Goal: Task Accomplishment & Management: Complete application form

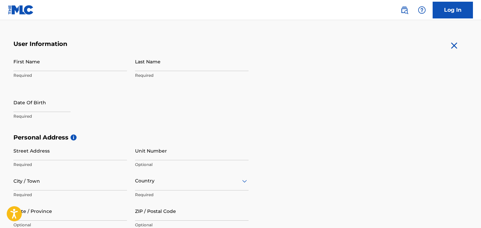
click at [61, 69] on input "First Name" at bounding box center [69, 61] width 113 height 19
type input "[PERSON_NAME]"
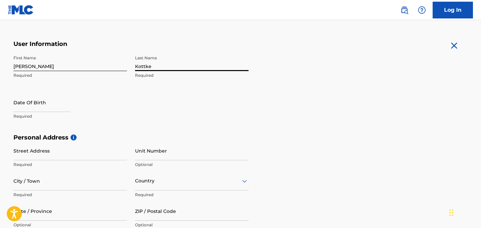
type input "Kottke"
select select "7"
select select "2025"
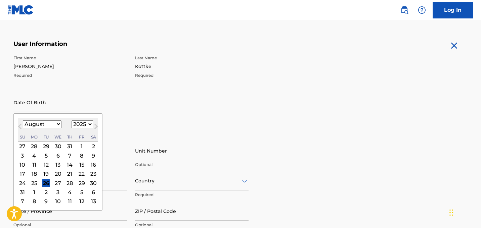
click at [45, 166] on div "12" at bounding box center [46, 165] width 8 height 8
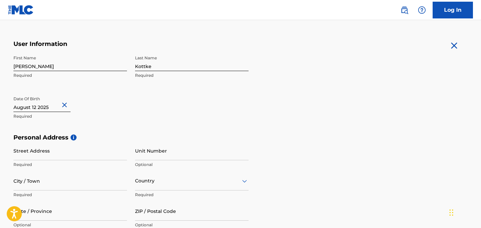
click at [48, 108] on input "text" at bounding box center [41, 102] width 57 height 19
select select "7"
select select "2025"
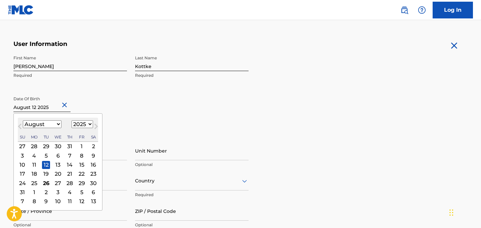
click at [91, 124] on button "Next Month" at bounding box center [96, 128] width 11 height 11
click at [20, 127] on span "Previous Month" at bounding box center [20, 128] width 0 height 10
select select "7"
click at [80, 124] on select "1899 1900 1901 1902 1903 1904 1905 1906 1907 1908 1909 1910 1911 1912 1913 1914…" at bounding box center [82, 125] width 21 height 8
select select "1991"
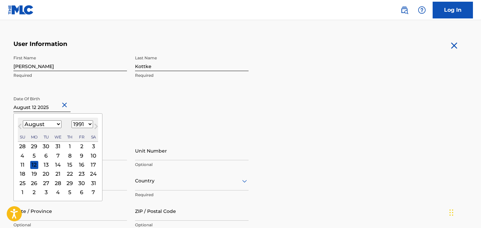
click at [36, 164] on div "12" at bounding box center [34, 165] width 8 height 8
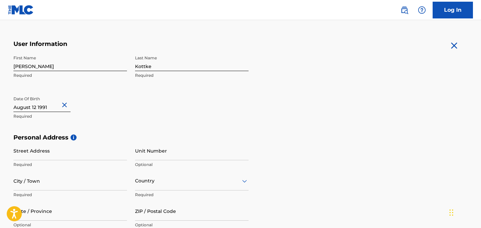
scroll to position [161, 0]
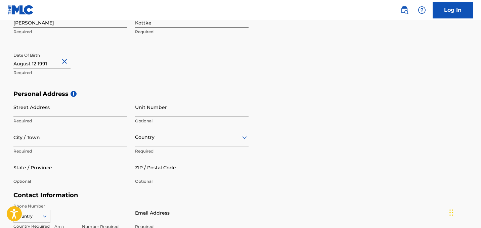
click at [47, 108] on input "Street Address" at bounding box center [69, 107] width 113 height 19
type input "[STREET_ADDRESS]"
type input "[PERSON_NAME][GEOGRAPHIC_DATA]"
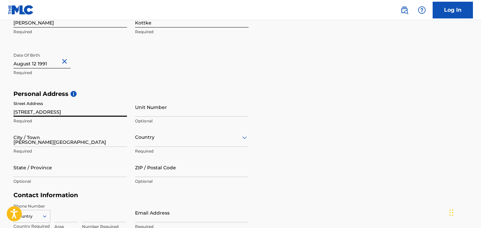
type input "[GEOGRAPHIC_DATA]"
type input "MN"
type input "55448"
type input "1"
type input "763"
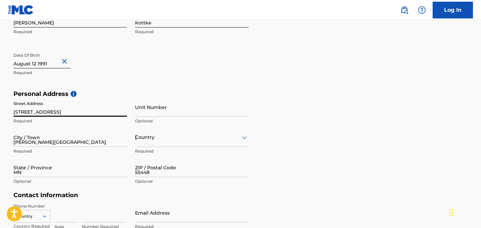
type input "6700898"
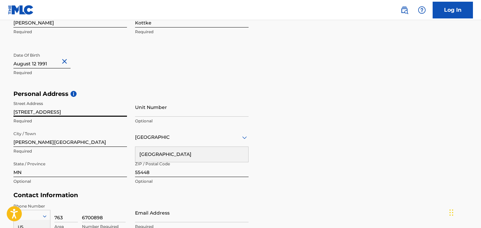
scroll to position [253, 0]
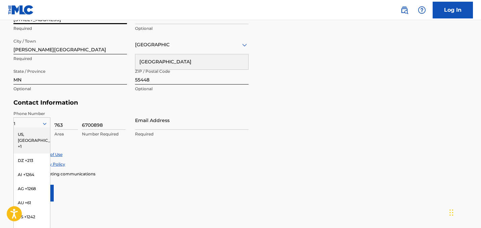
click at [154, 170] on div "Accept Terms of Use Accept Privacy Policy Enroll in marketing communications" at bounding box center [240, 164] width 454 height 25
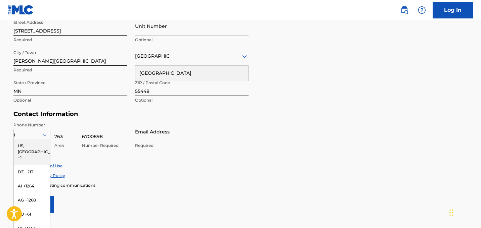
scroll to position [262, 0]
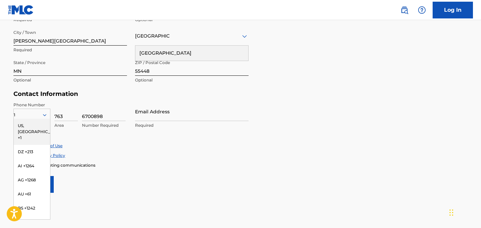
click at [31, 126] on div "US, [GEOGRAPHIC_DATA] +1" at bounding box center [32, 132] width 36 height 26
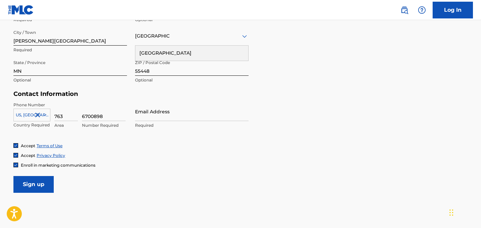
click at [15, 167] on div at bounding box center [15, 165] width 5 height 5
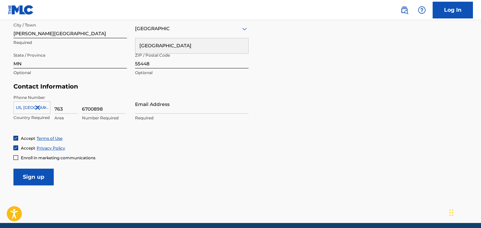
scroll to position [271, 0]
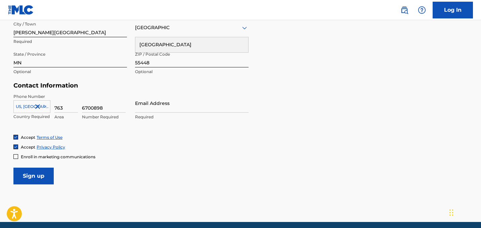
click at [173, 108] on input "Email Address" at bounding box center [191, 103] width 113 height 19
type input "[PERSON_NAME][EMAIL_ADDRESS][PERSON_NAME][DOMAIN_NAME]"
click at [152, 175] on form "User Information First Name Heidi Required Last Name Kottke Required Date Of Bi…" at bounding box center [240, 36] width 454 height 298
click at [44, 175] on input "Sign up" at bounding box center [33, 176] width 40 height 17
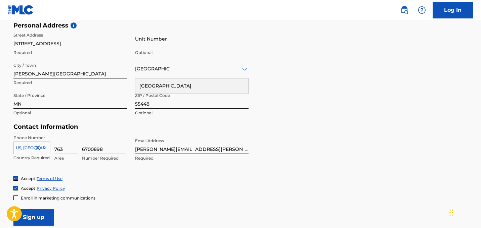
scroll to position [251, 0]
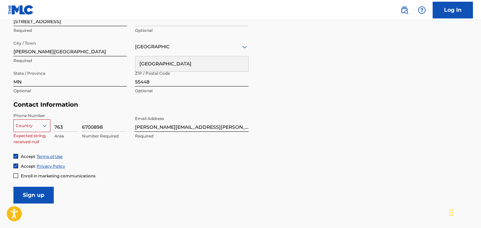
click at [40, 123] on div at bounding box center [32, 125] width 36 height 7
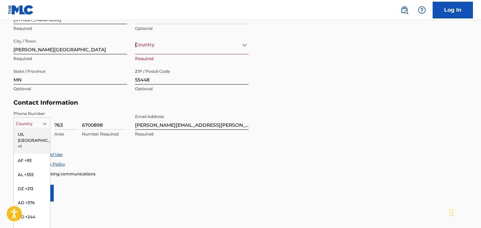
click at [34, 132] on div "US, [GEOGRAPHIC_DATA] +1" at bounding box center [32, 141] width 36 height 26
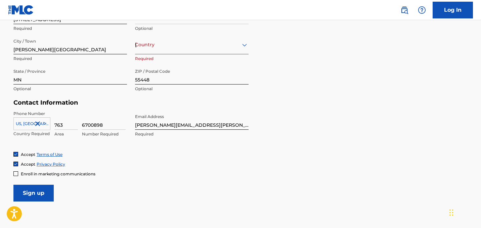
click at [33, 190] on input "Sign up" at bounding box center [33, 193] width 40 height 17
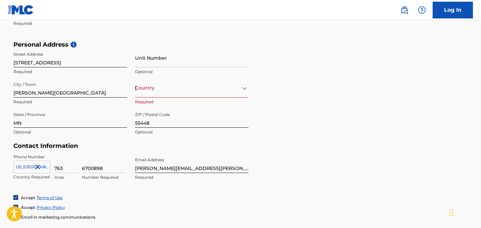
click at [195, 86] on div "[GEOGRAPHIC_DATA]" at bounding box center [191, 88] width 113 height 8
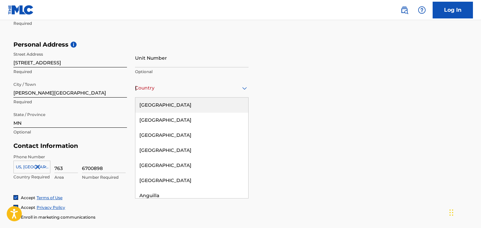
click at [187, 100] on div "[GEOGRAPHIC_DATA]" at bounding box center [191, 105] width 113 height 15
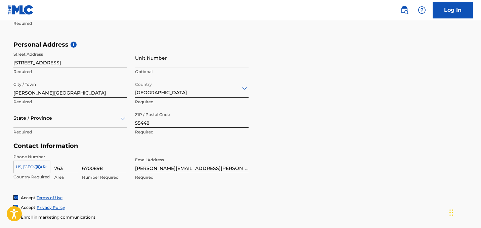
click at [114, 124] on div "State / Province" at bounding box center [69, 118] width 113 height 19
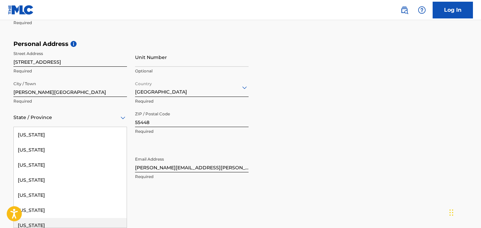
scroll to position [371, 0]
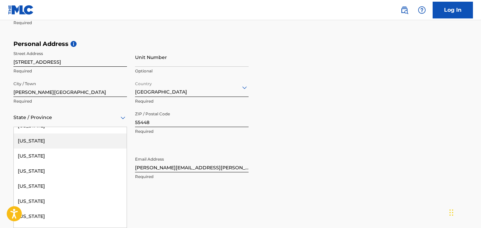
click at [71, 142] on div "[US_STATE]" at bounding box center [70, 141] width 113 height 15
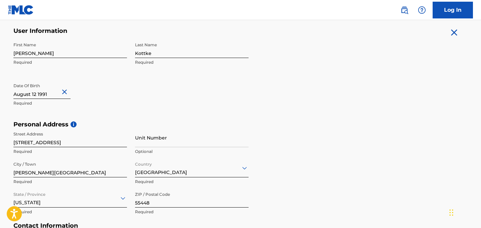
scroll to position [296, 0]
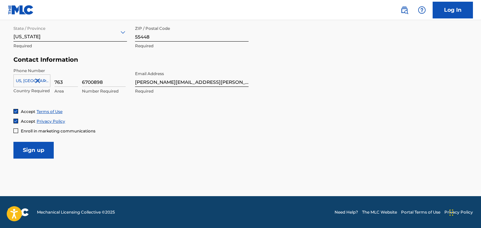
click at [36, 149] on input "Sign up" at bounding box center [33, 150] width 40 height 17
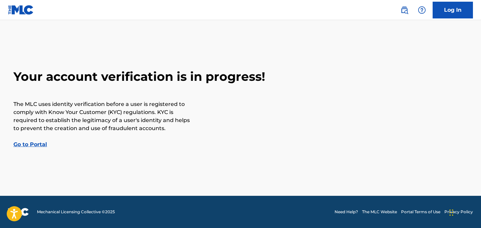
click at [35, 145] on link "Go to Portal" at bounding box center [30, 144] width 34 height 6
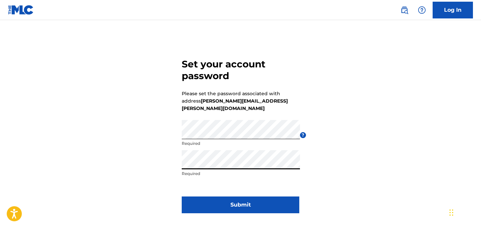
click at [240, 197] on button "Submit" at bounding box center [240, 205] width 117 height 17
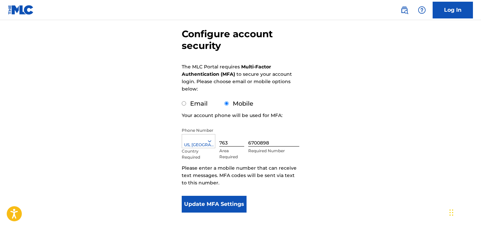
scroll to position [59, 0]
click at [207, 205] on button "Update MFA Settings" at bounding box center [214, 204] width 65 height 17
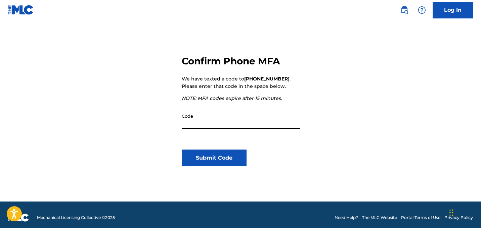
scroll to position [65, 0]
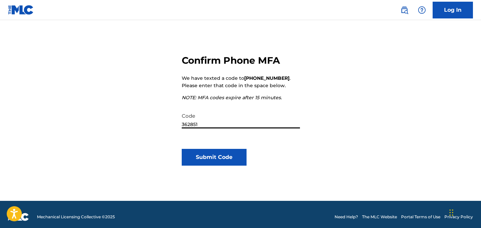
type input "362851"
click at [210, 159] on button "Submit Code" at bounding box center [214, 157] width 65 height 17
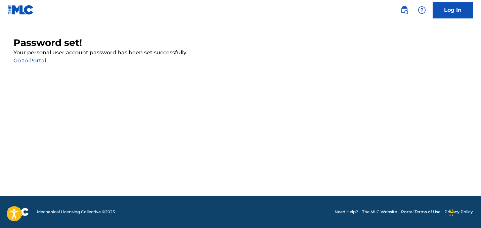
click at [41, 63] on link "Go to Portal" at bounding box center [29, 60] width 33 height 6
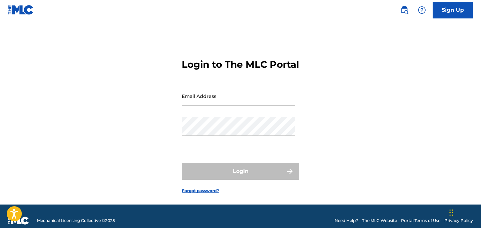
click at [193, 106] on input "Email Address" at bounding box center [238, 96] width 113 height 19
type input "[PERSON_NAME][EMAIL_ADDRESS][PERSON_NAME][DOMAIN_NAME]"
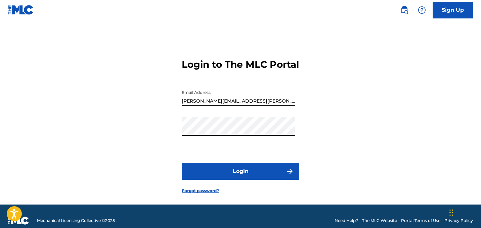
click at [238, 180] on button "Login" at bounding box center [240, 171] width 117 height 17
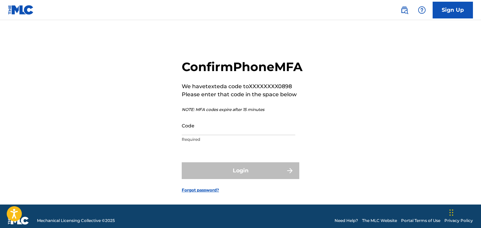
click at [203, 135] on input "Code" at bounding box center [238, 125] width 113 height 19
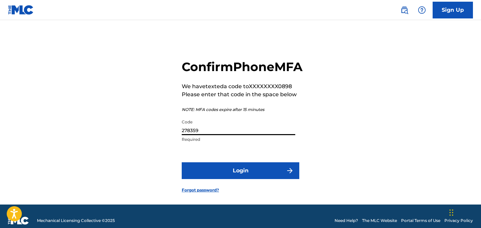
type input "278359"
click at [239, 179] on button "Login" at bounding box center [240, 170] width 117 height 17
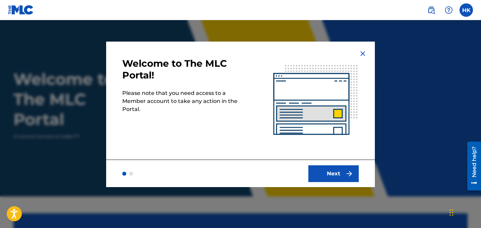
click at [334, 173] on button "Next" at bounding box center [333, 173] width 50 height 17
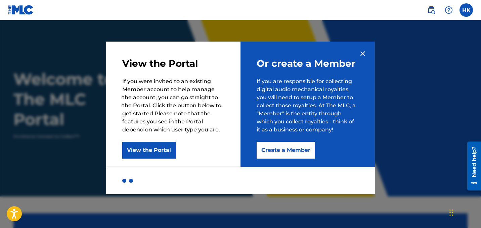
click at [286, 145] on button "Create a Member" at bounding box center [285, 150] width 58 height 17
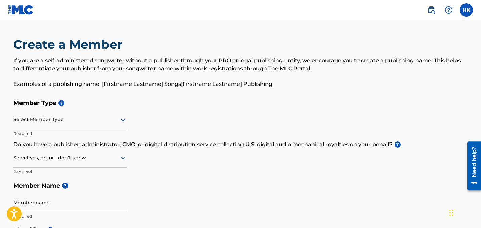
click at [58, 122] on div at bounding box center [69, 119] width 113 height 8
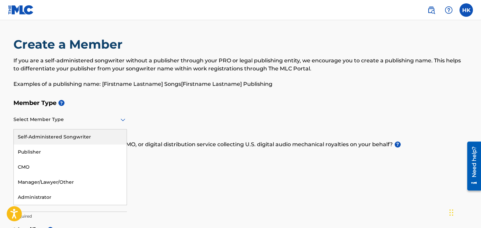
click at [185, 108] on h5 "Member Type ?" at bounding box center [240, 103] width 454 height 14
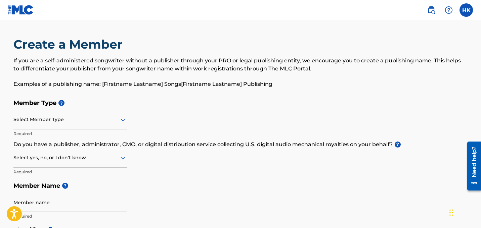
scroll to position [63, 0]
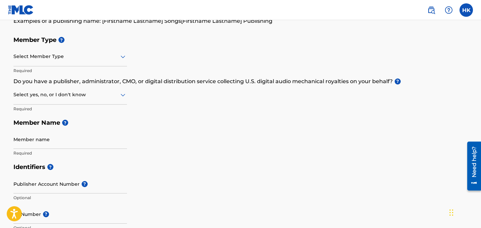
click at [77, 56] on div at bounding box center [69, 56] width 113 height 8
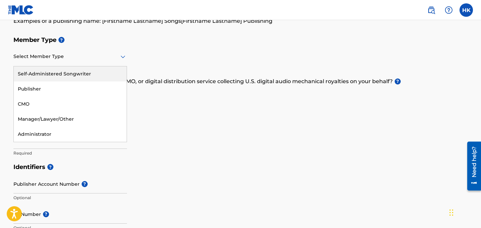
click at [70, 70] on div "Self-Administered Songwriter" at bounding box center [70, 73] width 113 height 15
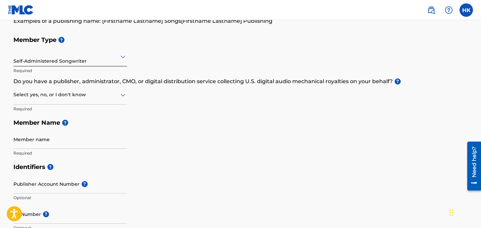
click at [77, 95] on div at bounding box center [69, 95] width 113 height 8
click at [78, 112] on div "Yes" at bounding box center [70, 112] width 113 height 15
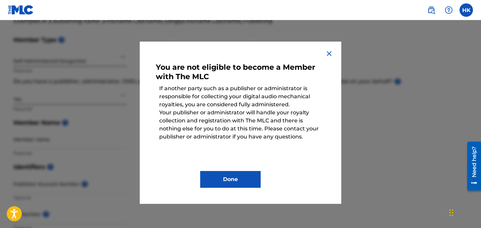
click at [219, 182] on button "Done" at bounding box center [230, 179] width 60 height 17
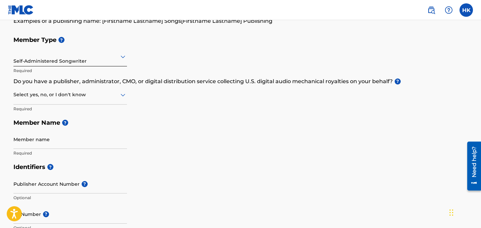
click at [75, 94] on div at bounding box center [69, 95] width 113 height 8
click at [27, 127] on div "No" at bounding box center [70, 127] width 113 height 15
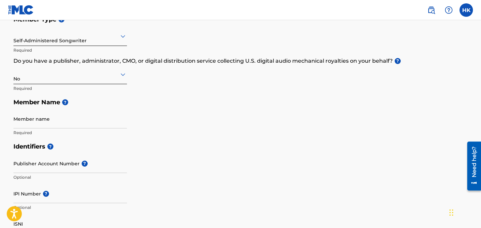
scroll to position [87, 0]
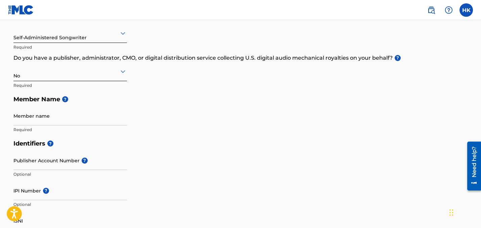
click at [70, 121] on input "Member name" at bounding box center [69, 115] width 113 height 19
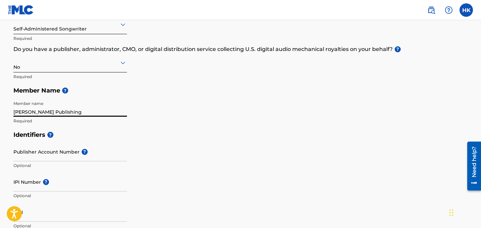
scroll to position [96, 0]
type input "[PERSON_NAME] Publishing"
click at [28, 183] on input "IPI Number ?" at bounding box center [69, 181] width 113 height 19
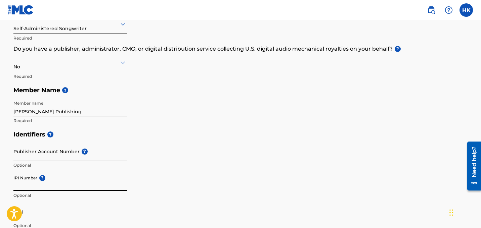
paste input "01305957053"
type input "01305957053"
click at [209, 152] on div "Identifiers ? Publisher Account Number ? Optional IPI Number ? 01305957053 Opti…" at bounding box center [240, 180] width 454 height 105
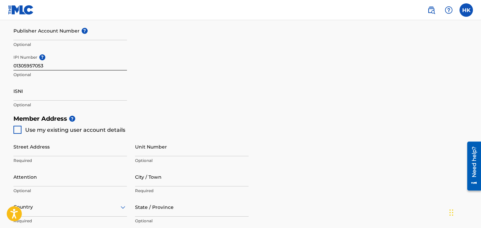
scroll to position [219, 0]
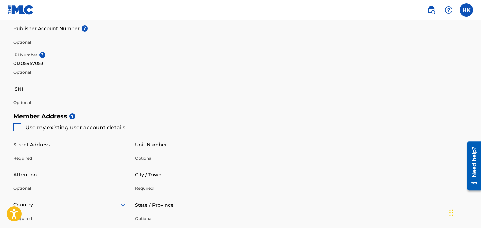
click at [22, 130] on div "Use my existing user account details" at bounding box center [69, 128] width 112 height 8
click at [19, 128] on div at bounding box center [17, 128] width 8 height 8
type input "[STREET_ADDRESS]"
type input "[PERSON_NAME][GEOGRAPHIC_DATA]"
type input "55448"
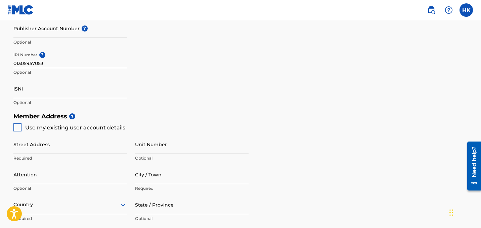
type input "763"
type input "6700898"
type input "[PERSON_NAME][EMAIL_ADDRESS][PERSON_NAME][DOMAIN_NAME]"
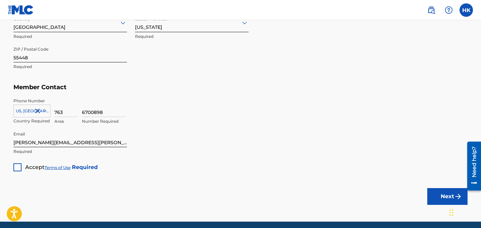
scroll to position [402, 0]
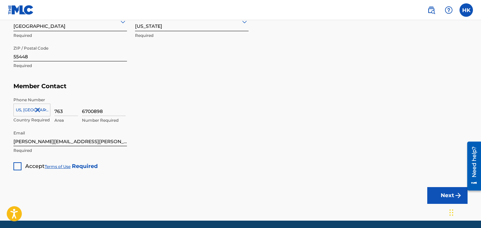
click at [17, 169] on div at bounding box center [17, 166] width 8 height 8
click at [444, 198] on button "Next" at bounding box center [447, 195] width 40 height 17
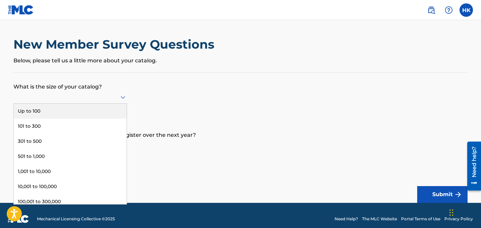
click at [106, 99] on div at bounding box center [69, 97] width 113 height 8
click at [93, 109] on div "Up to 100" at bounding box center [70, 111] width 113 height 15
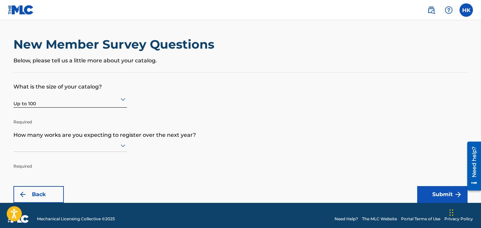
click at [124, 144] on div at bounding box center [69, 145] width 113 height 13
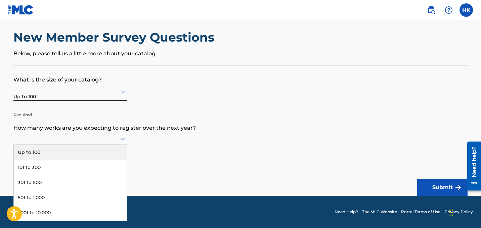
click at [107, 149] on div "Up to 100" at bounding box center [70, 152] width 113 height 15
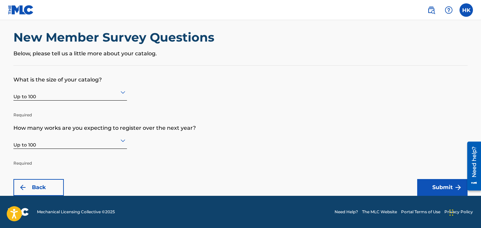
click at [431, 184] on button "Submit" at bounding box center [442, 187] width 50 height 17
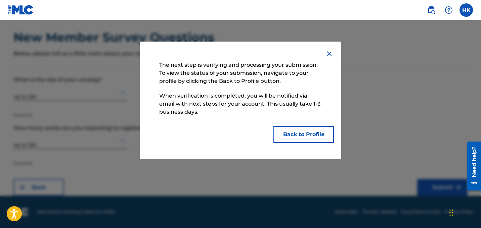
click at [305, 130] on button "Back to Profile" at bounding box center [303, 134] width 60 height 17
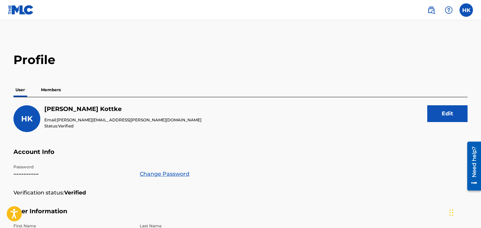
click at [51, 93] on p "Members" at bounding box center [51, 90] width 24 height 14
